Goal: Check status: Check status

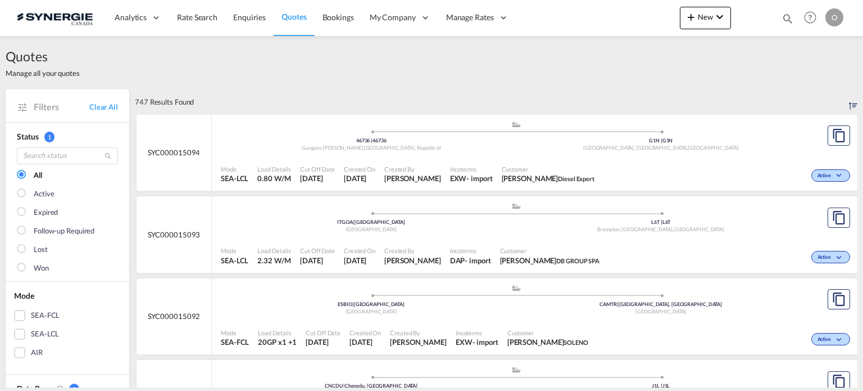
click at [789, 16] on md-icon "icon-magnify" at bounding box center [788, 18] width 12 height 12
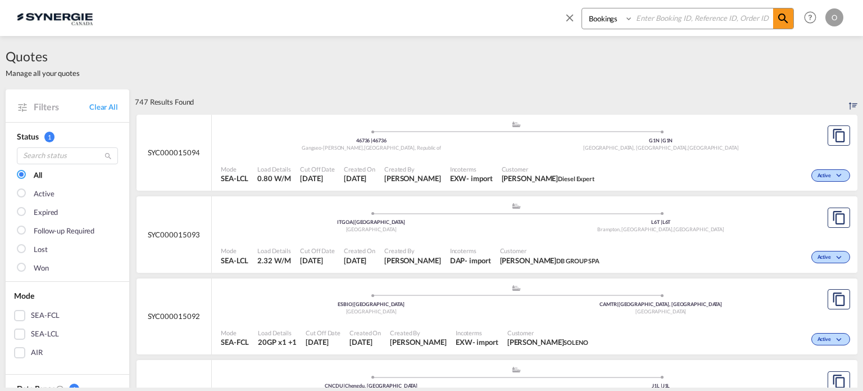
click at [607, 22] on select "Bookings Quotes Enquiries" at bounding box center [608, 18] width 53 height 20
select select "Quotes"
click at [582, 8] on select "Bookings Quotes Enquiries" at bounding box center [608, 18] width 53 height 20
click at [679, 17] on input at bounding box center [703, 18] width 140 height 20
paste input "SYC000014065"
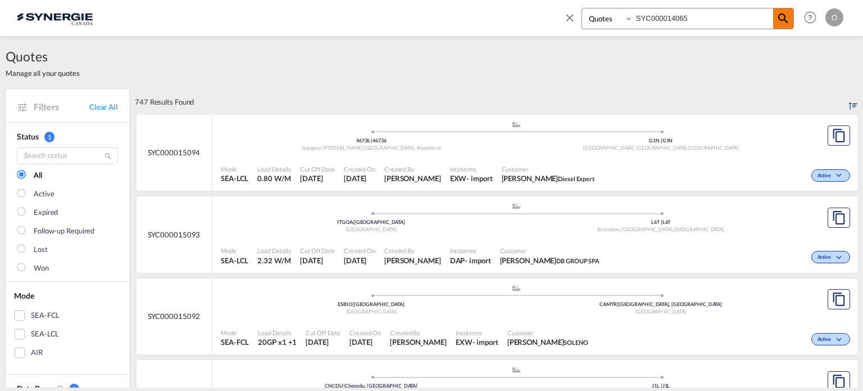
type input "SYC000014065"
click at [786, 24] on md-icon "icon-magnify" at bounding box center [783, 18] width 13 height 13
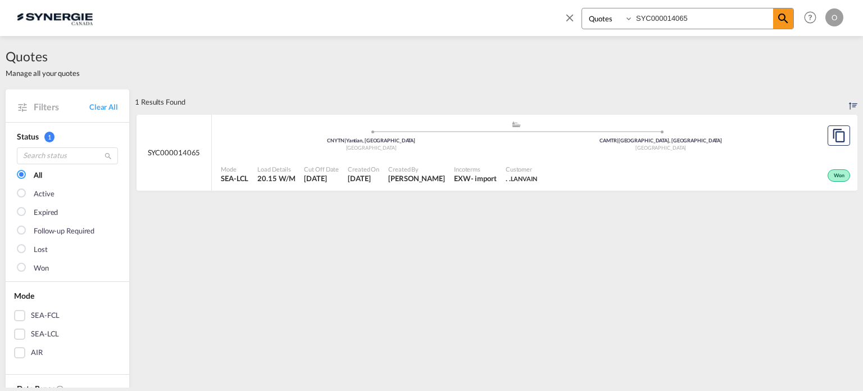
click at [424, 173] on span "Created By" at bounding box center [416, 169] width 57 height 8
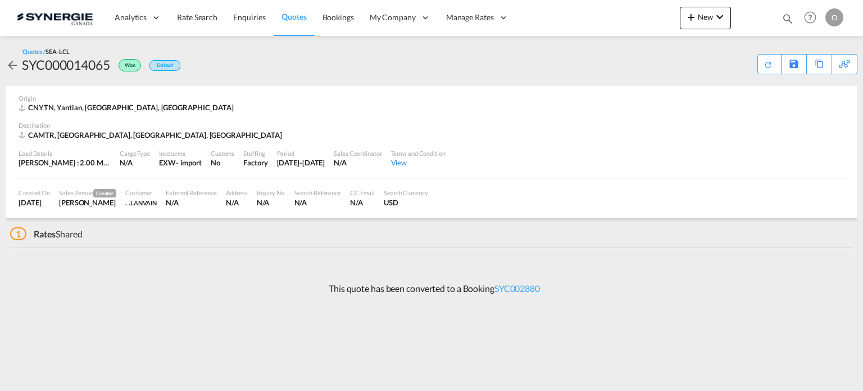
click at [429, 162] on div "View" at bounding box center [418, 162] width 55 height 10
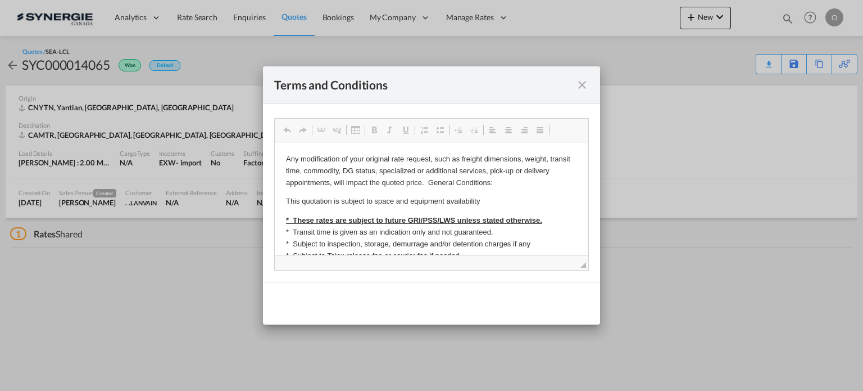
click at [589, 84] on md-icon "icon-close fg-AAA8AD cursor" at bounding box center [582, 84] width 13 height 13
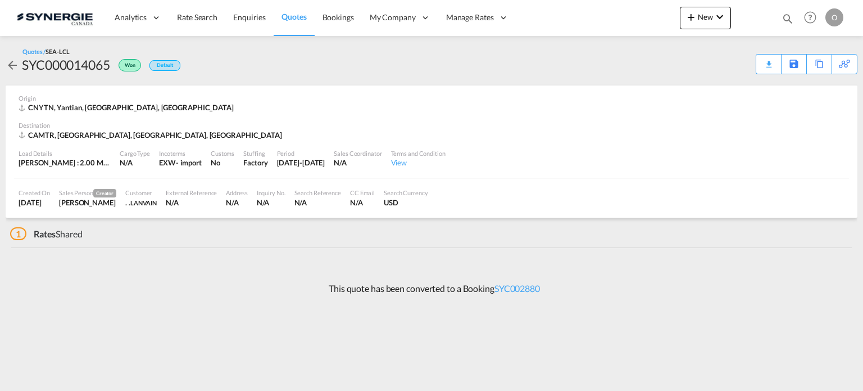
click at [132, 68] on span "Won" at bounding box center [131, 67] width 13 height 11
click at [72, 66] on div "SYC000014065" at bounding box center [66, 65] width 88 height 18
click at [10, 63] on md-icon "icon-arrow-left" at bounding box center [12, 64] width 13 height 13
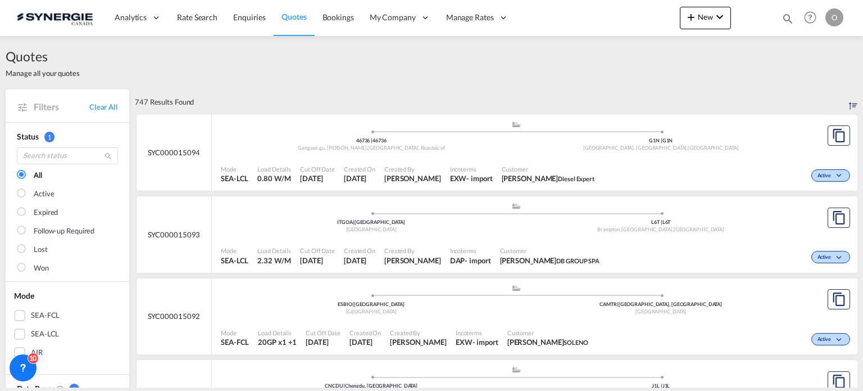
click at [786, 18] on md-icon "icon-magnify" at bounding box center [788, 18] width 12 height 12
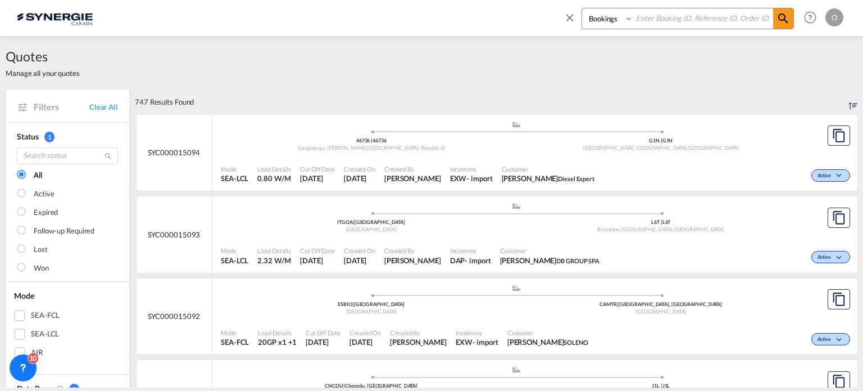
click at [608, 22] on select "Bookings Quotes Enquiries" at bounding box center [608, 18] width 53 height 20
select select "Quotes"
click at [582, 8] on select "Bookings Quotes Enquiries" at bounding box center [608, 18] width 53 height 20
click at [663, 11] on input at bounding box center [703, 18] width 140 height 20
paste input "SYC000014065"
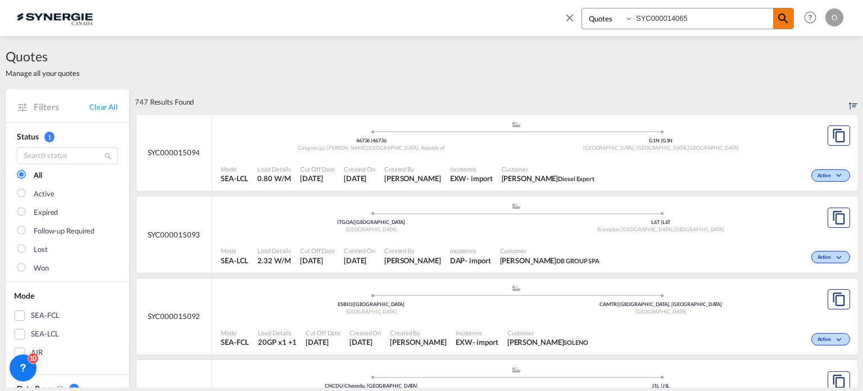
type input "SYC000014065"
click at [780, 20] on md-icon "icon-magnify" at bounding box center [783, 18] width 13 height 13
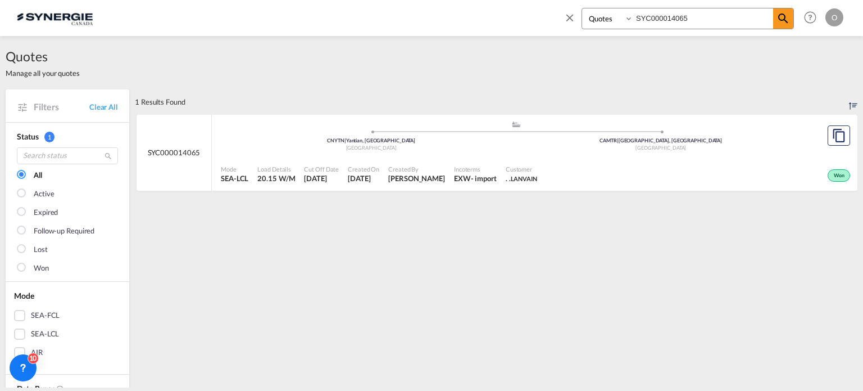
click at [450, 173] on div "Created By Pablo Gomez Saldarriaga" at bounding box center [417, 174] width 66 height 28
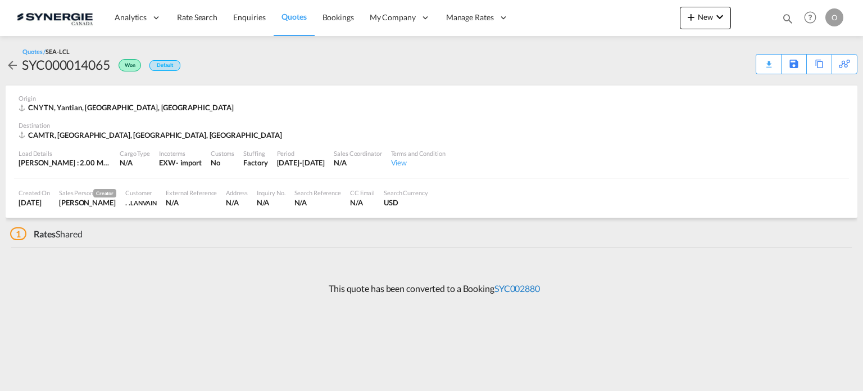
click at [524, 285] on link "SYC002880" at bounding box center [518, 288] width 46 height 11
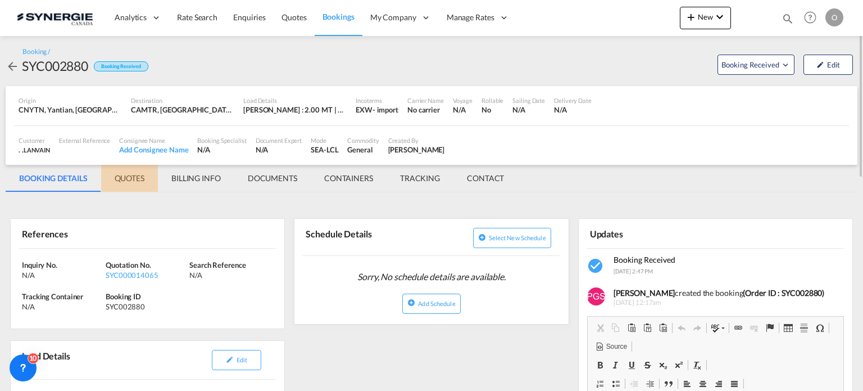
click at [142, 174] on md-tab-item "QUOTES" at bounding box center [129, 178] width 57 height 27
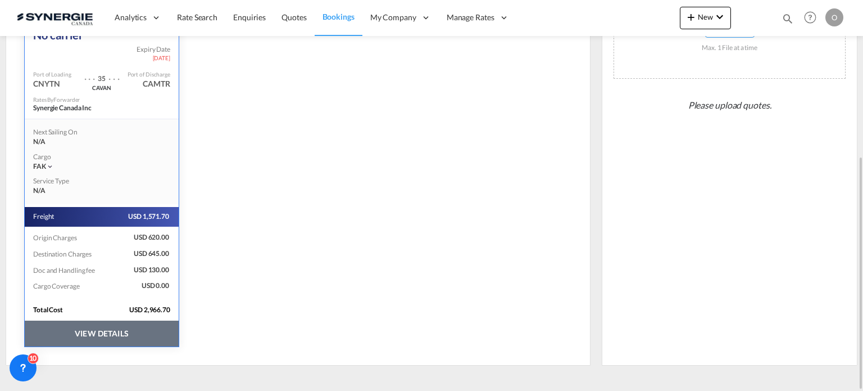
scroll to position [37, 0]
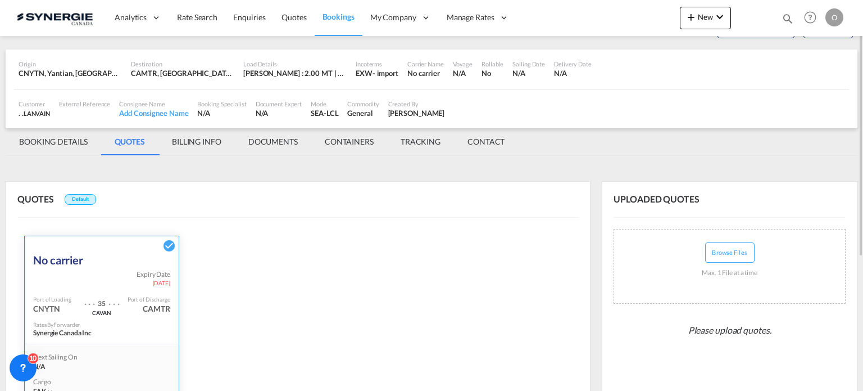
click at [207, 138] on md-tab-item "BILLING INFO" at bounding box center [197, 141] width 76 height 27
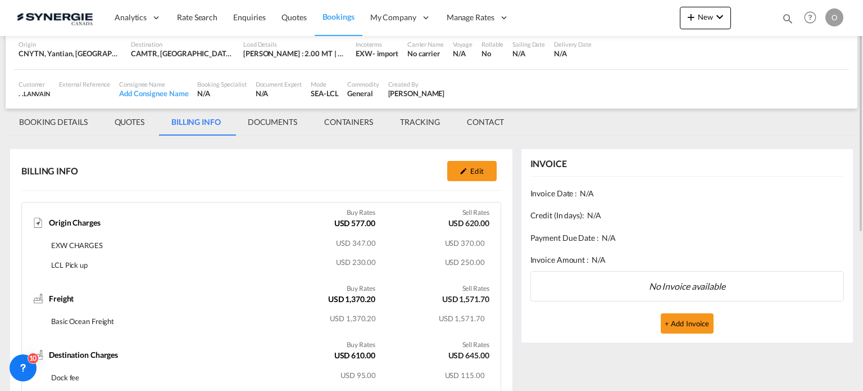
scroll to position [112, 0]
